Goal: Book appointment/travel/reservation

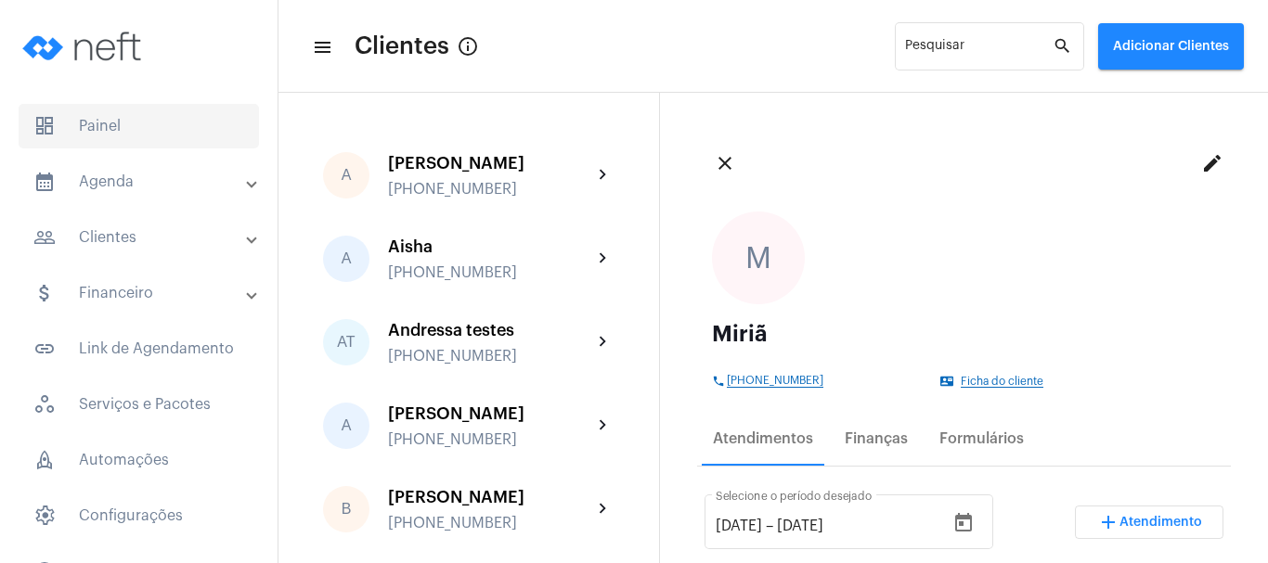
click at [205, 107] on span "dashboard Painel" at bounding box center [139, 126] width 240 height 45
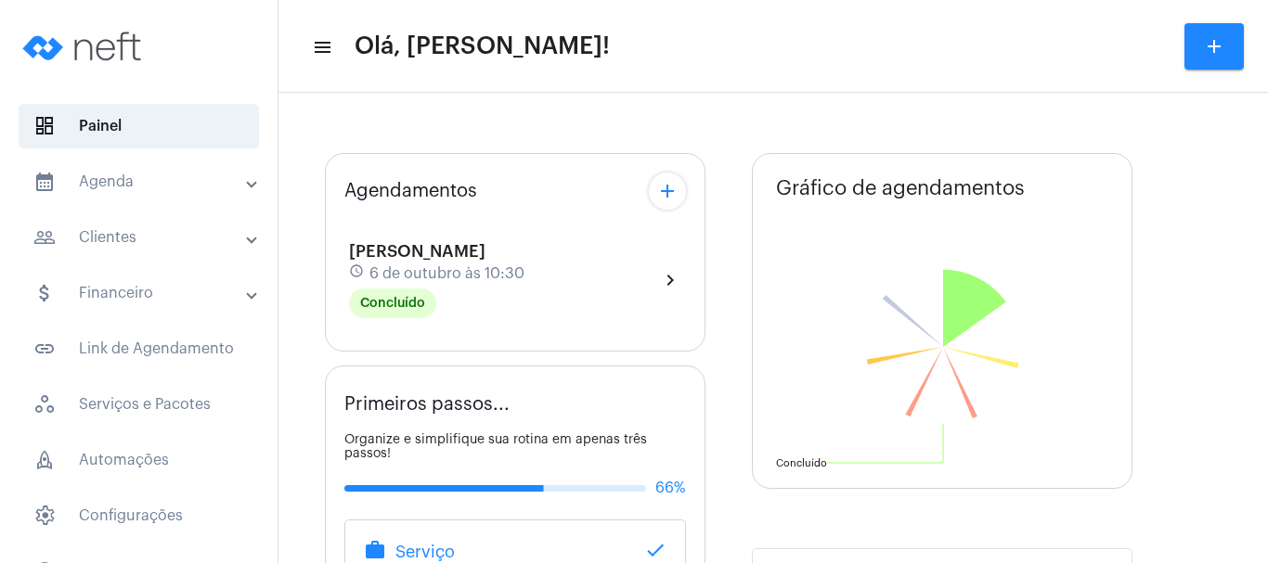
type input "[URL][DOMAIN_NAME][PERSON_NAME]"
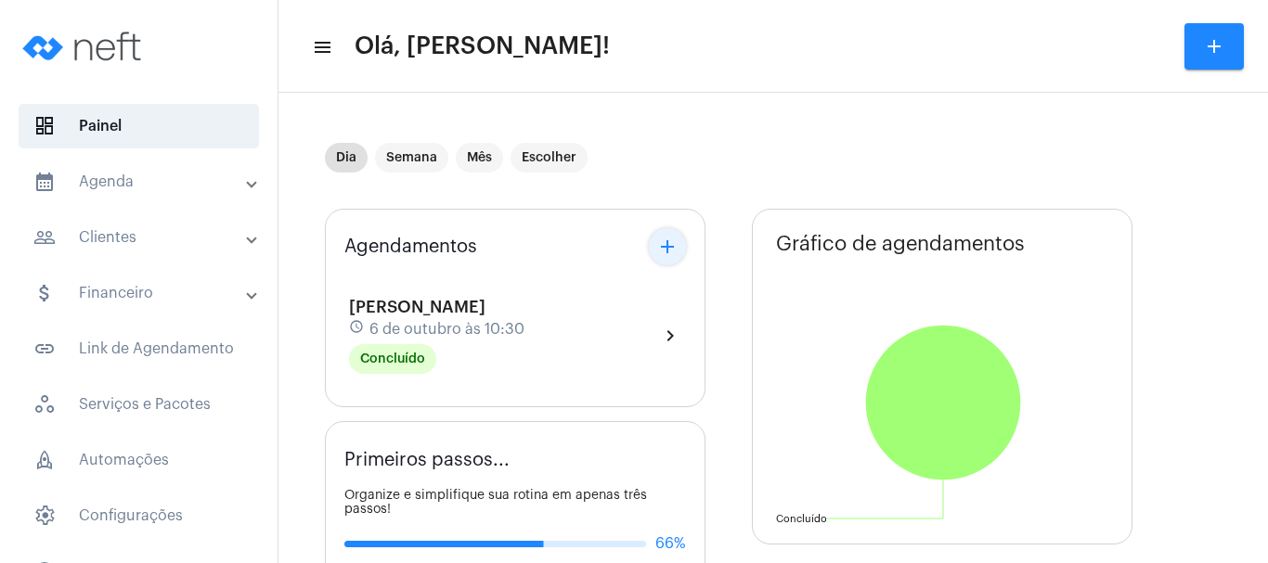
click at [666, 238] on mat-icon "add" at bounding box center [667, 247] width 22 height 22
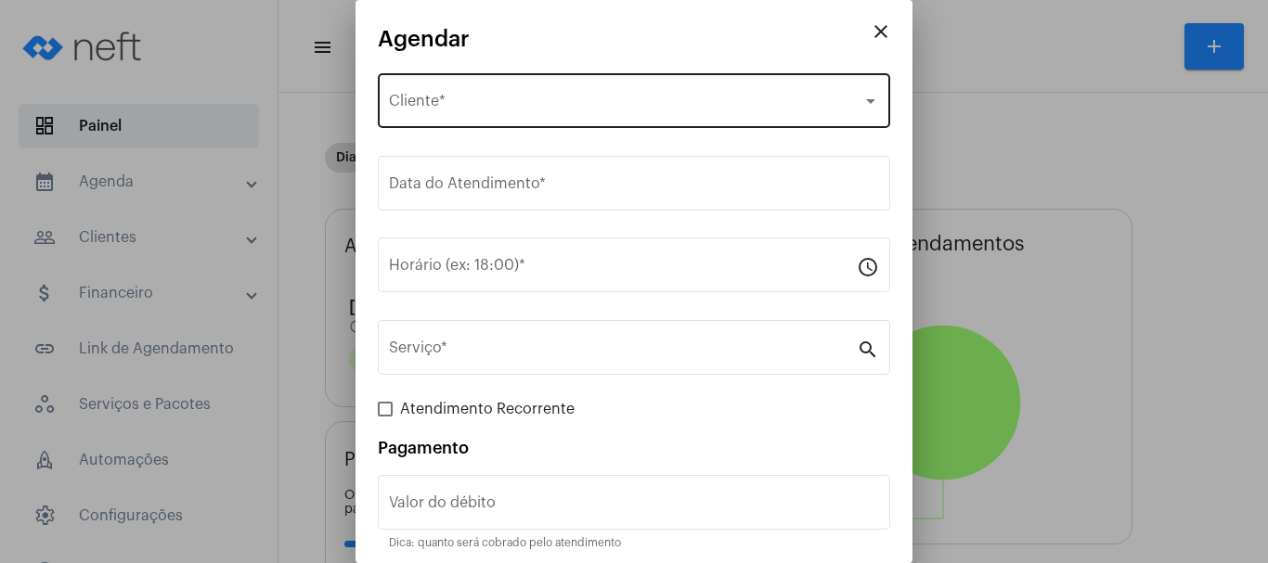
click at [458, 104] on span "Selecione o Cliente" at bounding box center [625, 105] width 473 height 17
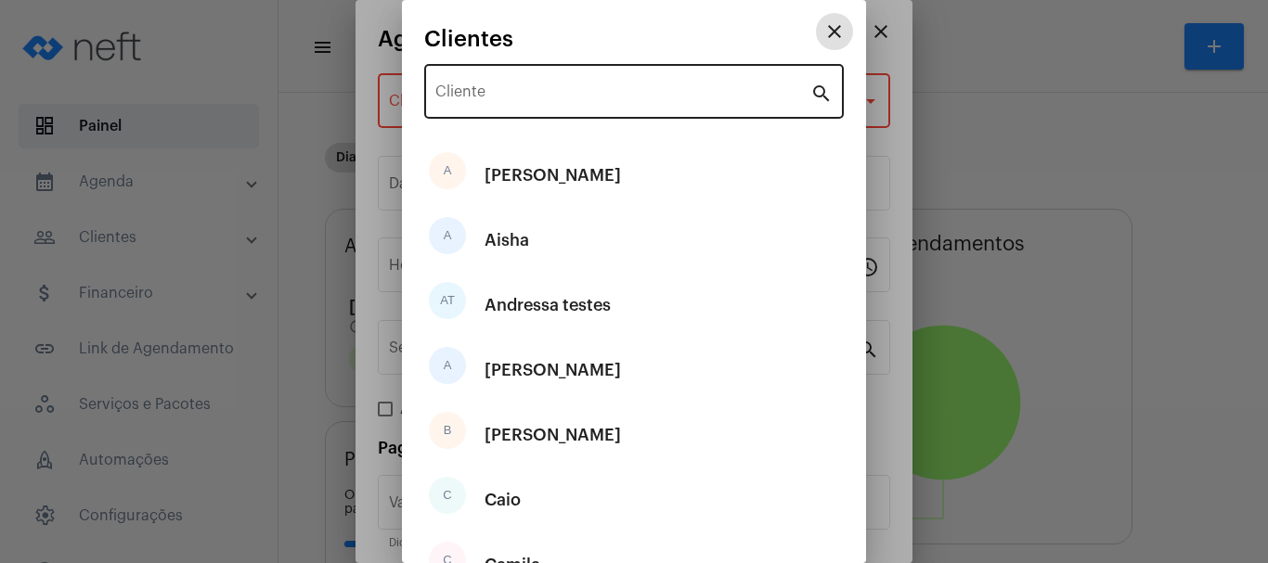
click at [512, 90] on input "Cliente" at bounding box center [622, 95] width 375 height 17
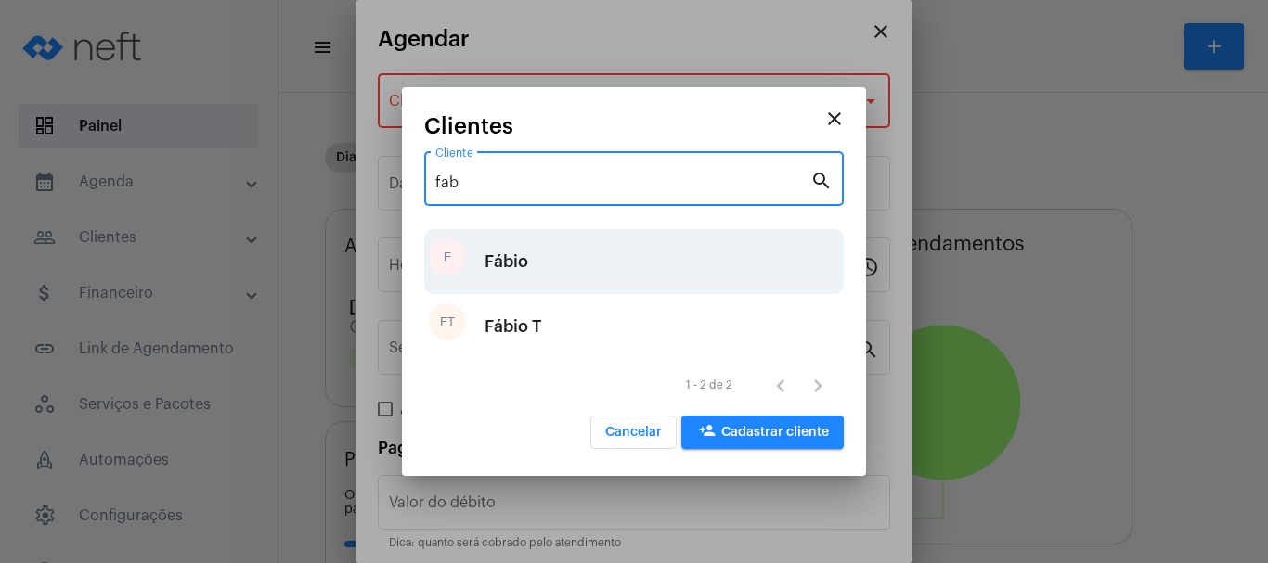
type input "fab"
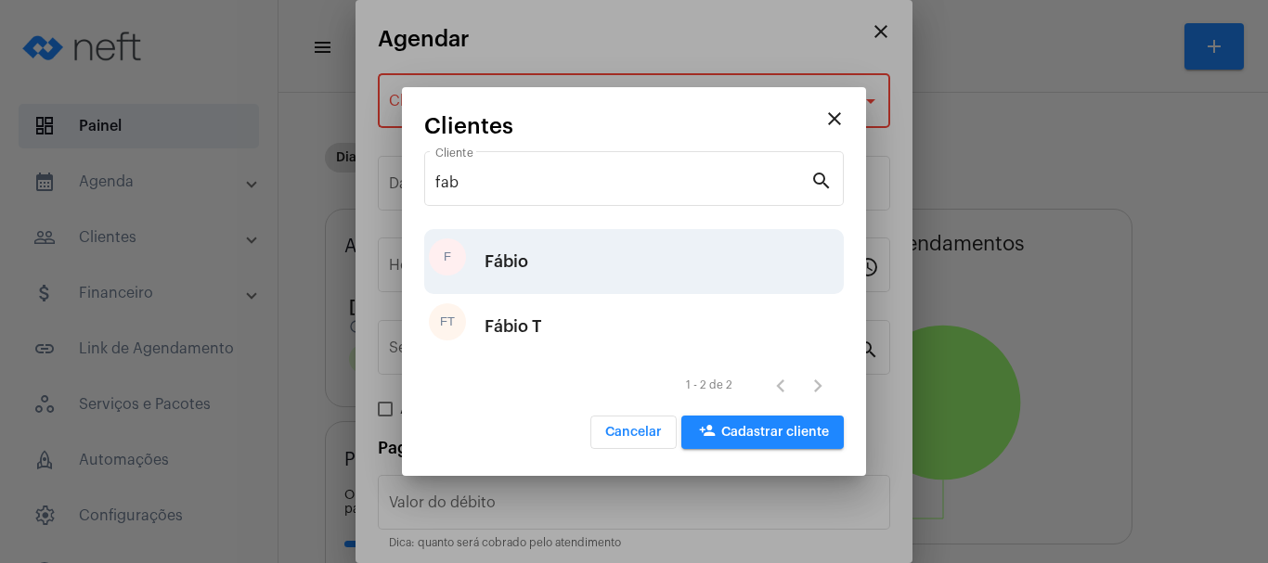
click at [532, 254] on div "F Fábio" at bounding box center [633, 261] width 419 height 65
type input "R$"
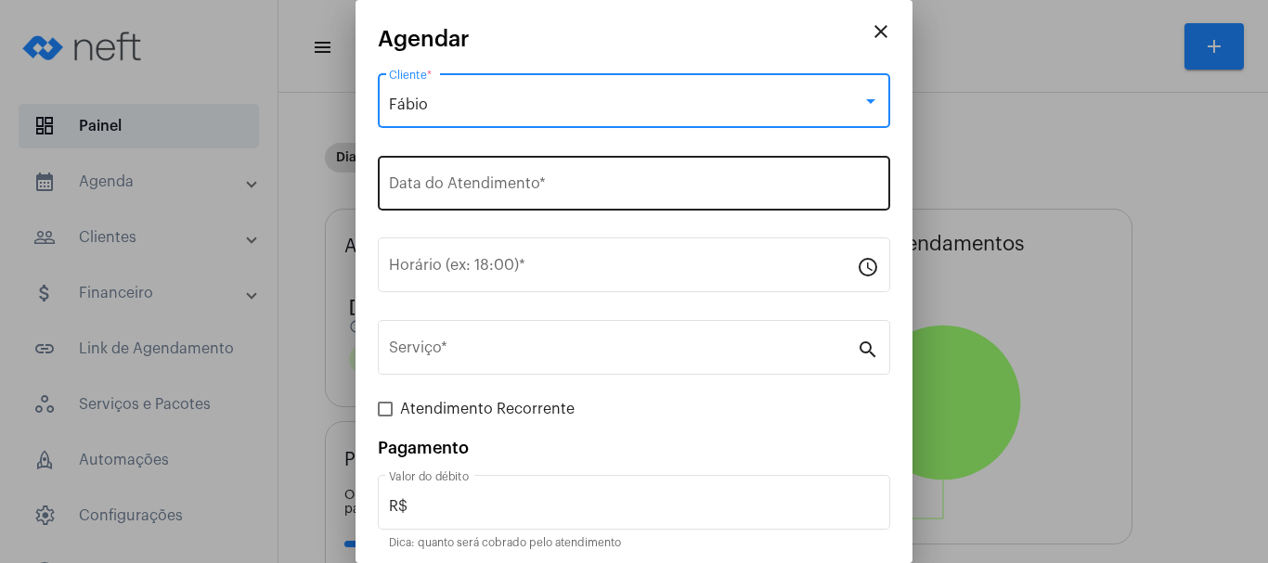
click at [472, 189] on input "Data do Atendimento *" at bounding box center [634, 187] width 490 height 17
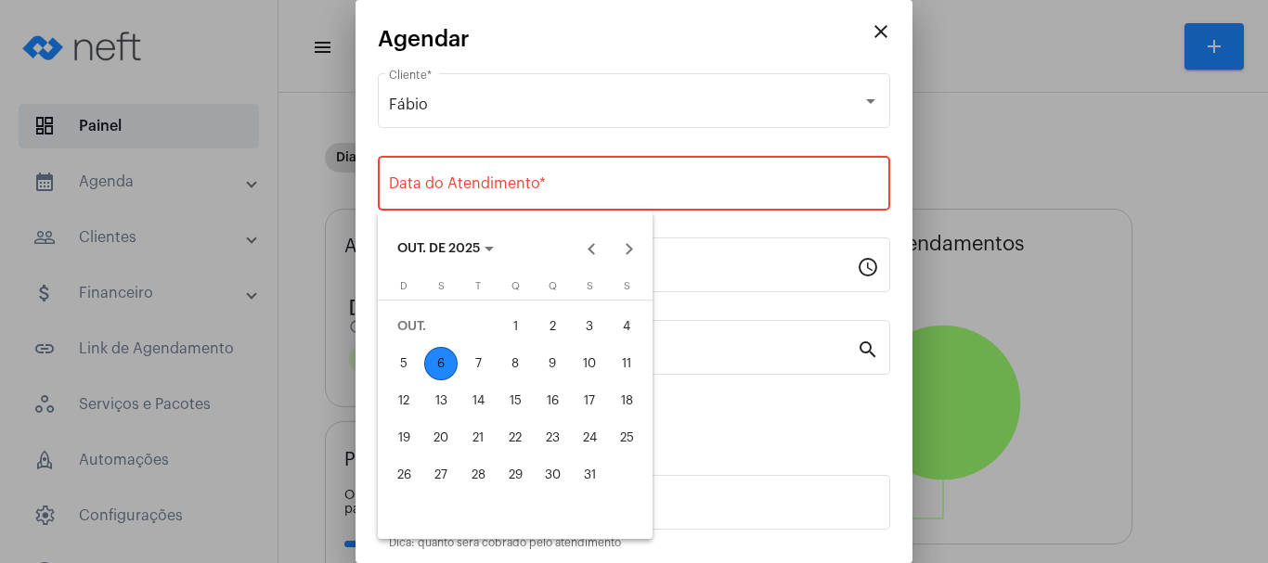
click at [518, 360] on div "8" at bounding box center [514, 363] width 33 height 33
type input "[DATE]"
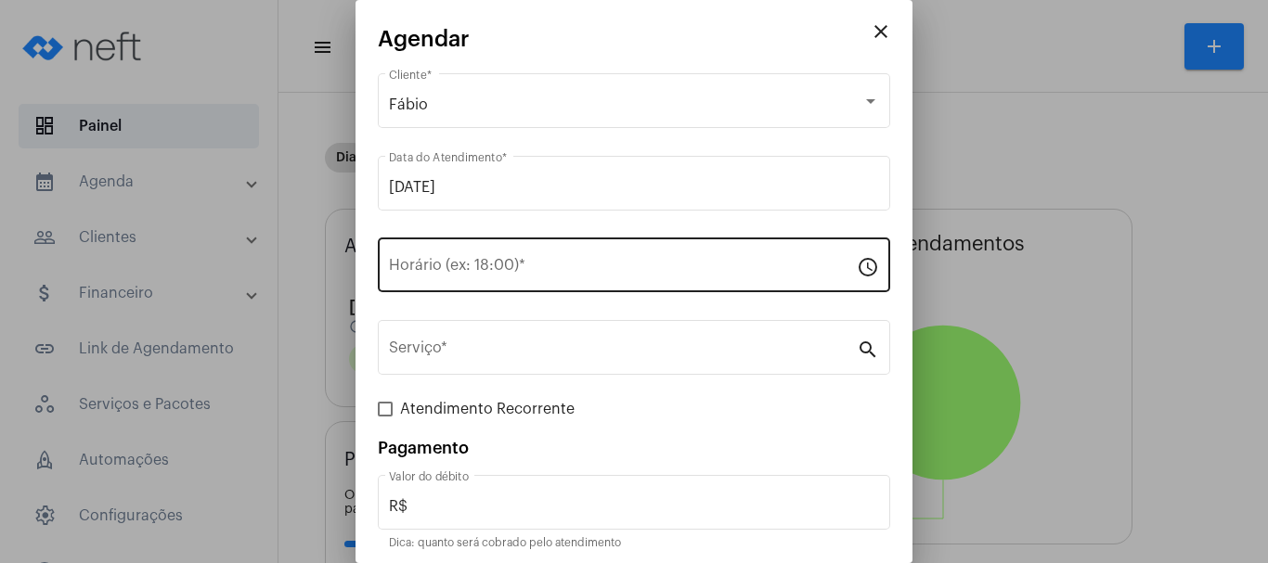
click at [463, 254] on div "Horário (ex: 18:00) *" at bounding box center [623, 263] width 468 height 58
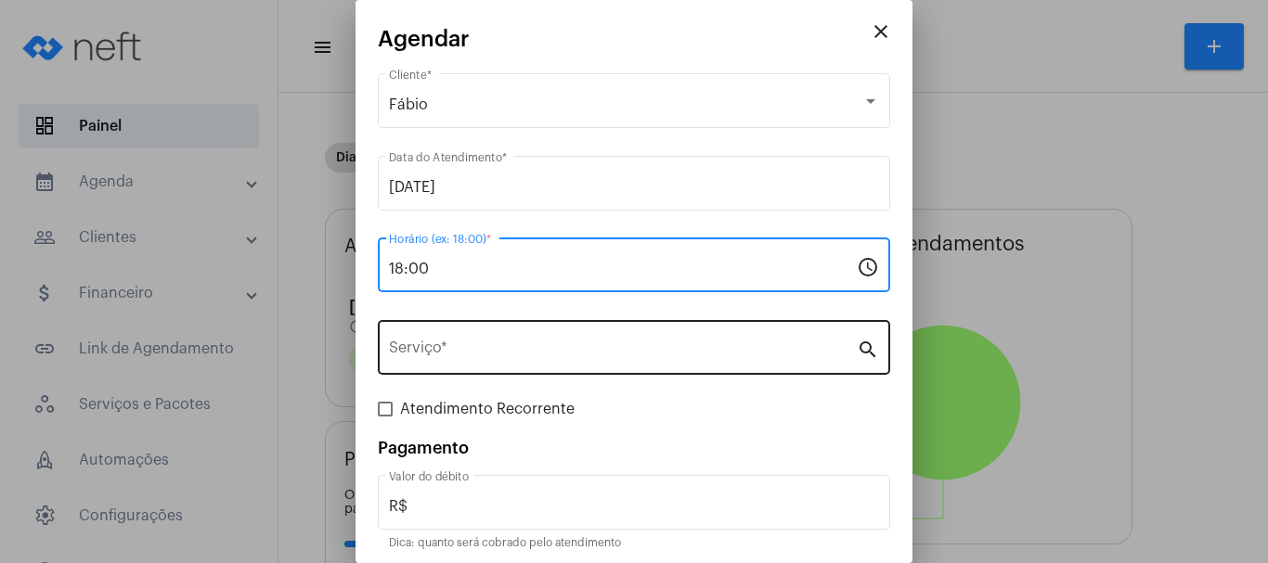
type input "18:00"
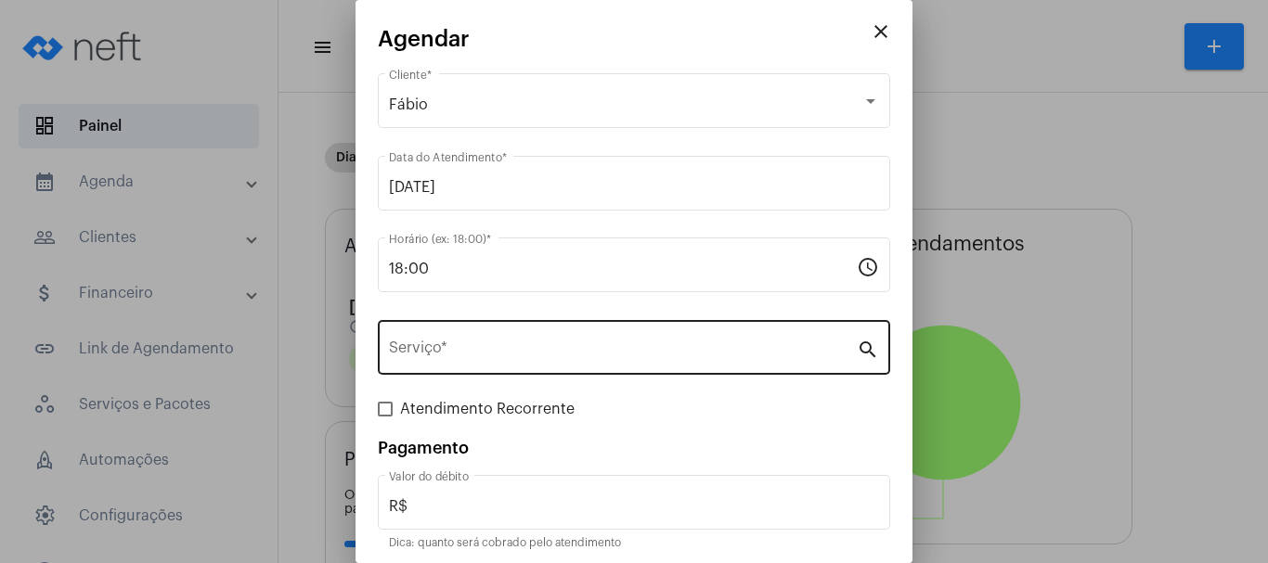
click at [479, 330] on div "Serviço *" at bounding box center [623, 345] width 468 height 58
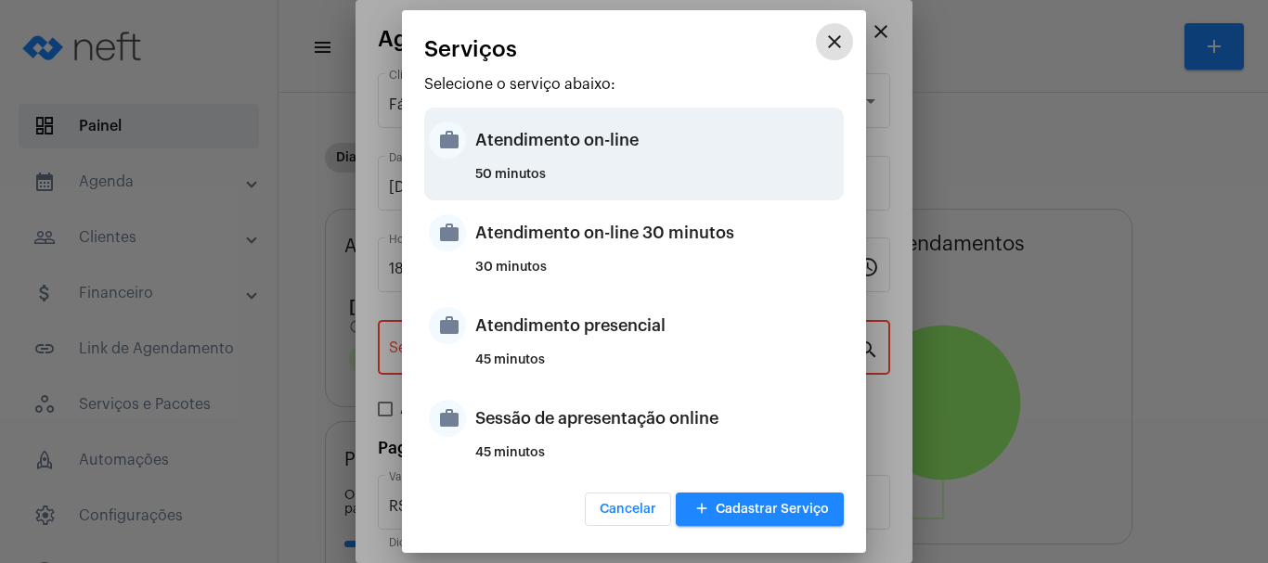
click at [535, 144] on div "Atendimento on-line" at bounding box center [657, 140] width 364 height 56
type input "Atendimento on-line"
type input "R$ 0"
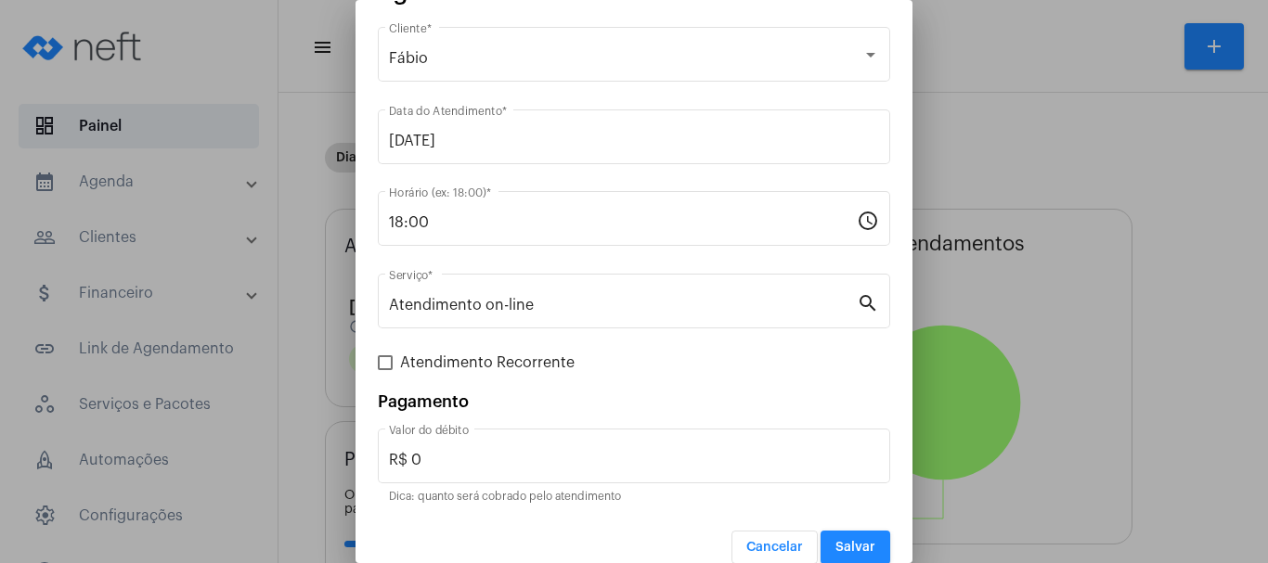
scroll to position [70, 0]
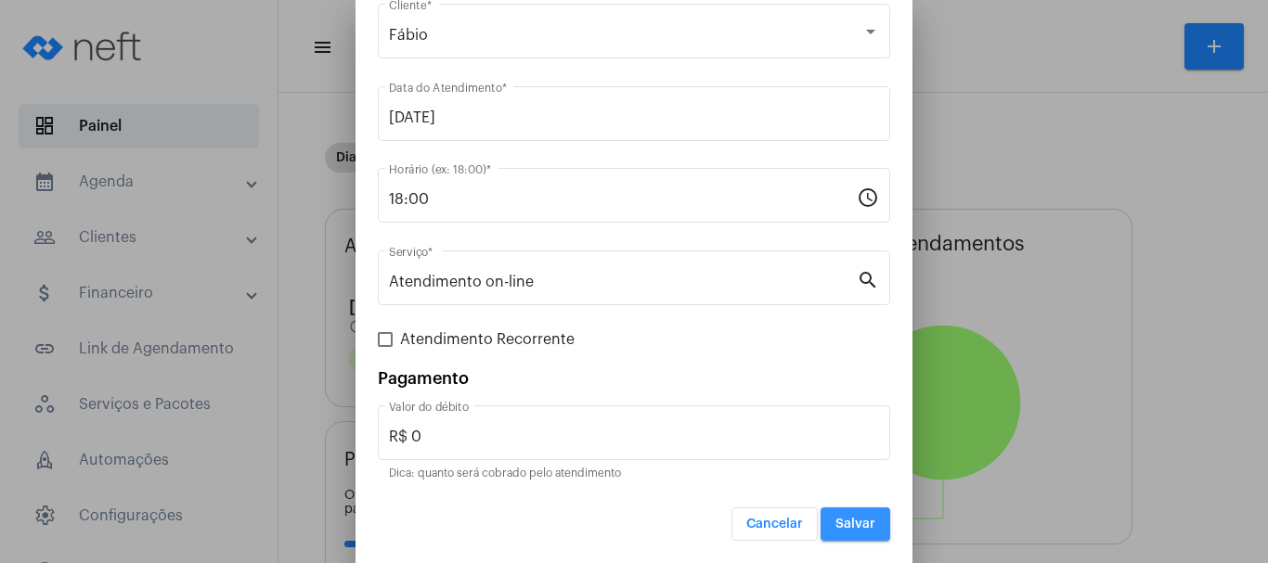
click at [846, 538] on button "Salvar" at bounding box center [855, 524] width 70 height 33
